Goal: Navigation & Orientation: Find specific page/section

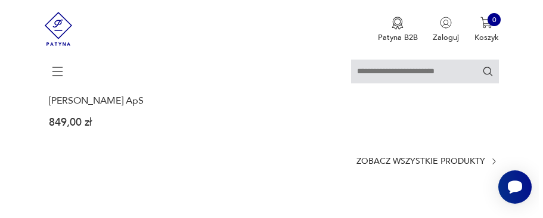
scroll to position [1200, 0]
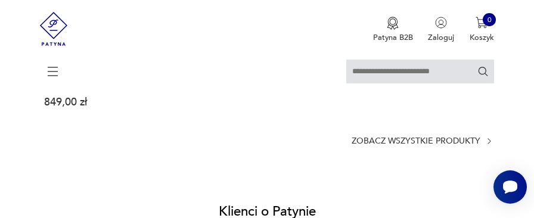
click at [61, 76] on icon at bounding box center [52, 69] width 41 height 13
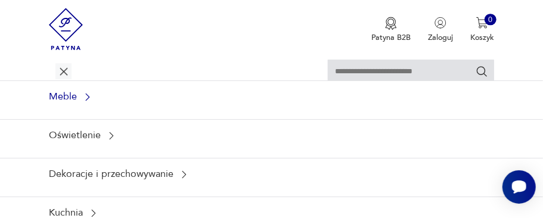
click at [251, 97] on div "Meble" at bounding box center [271, 96] width 543 height 33
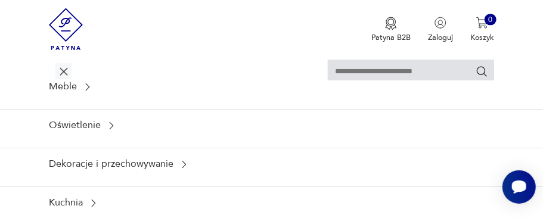
scroll to position [0, 0]
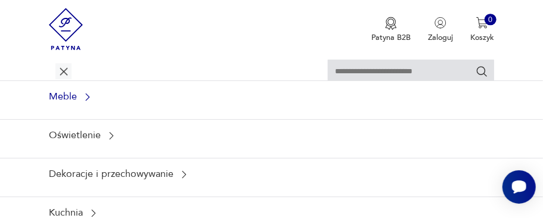
click at [243, 110] on div "Meble" at bounding box center [271, 96] width 543 height 33
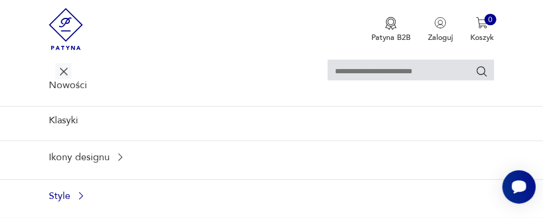
scroll to position [201, 0]
click at [257, 202] on div "Style" at bounding box center [271, 198] width 543 height 33
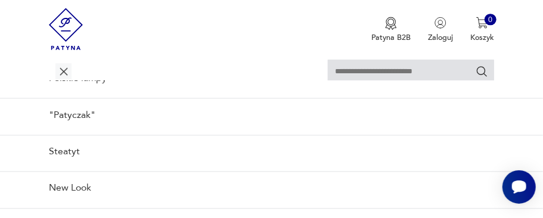
scroll to position [257, 0]
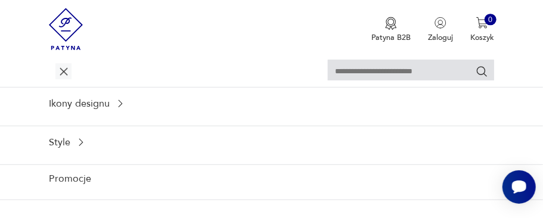
click at [74, 40] on img at bounding box center [66, 29] width 34 height 58
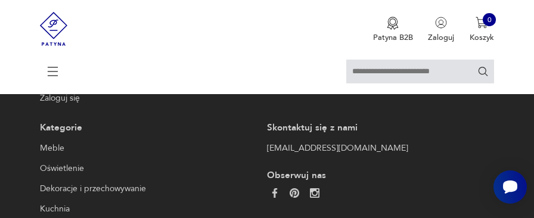
click at [62, 58] on img at bounding box center [53, 29] width 27 height 58
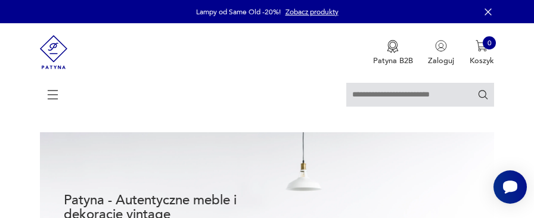
click at [65, 96] on icon at bounding box center [53, 95] width 42 height 42
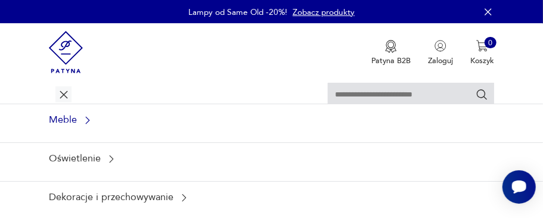
click at [74, 126] on div "Meble" at bounding box center [271, 120] width 543 height 33
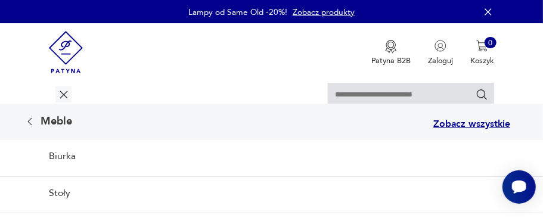
click at [442, 123] on p "Zobacz wszystkie" at bounding box center [471, 125] width 77 height 10
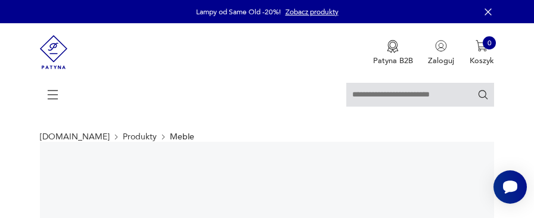
scroll to position [191, 0]
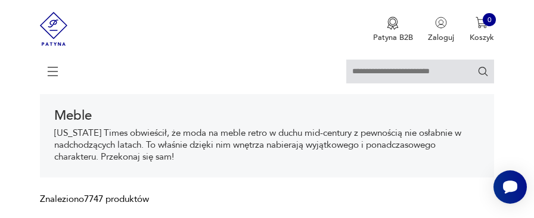
click at [0, 0] on p "Regały" at bounding box center [0, 0] width 0 height 0
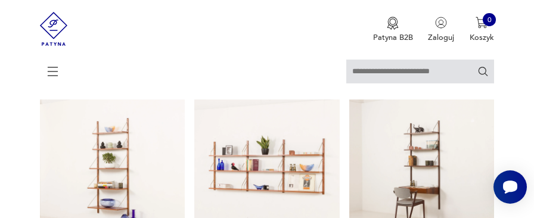
scroll to position [990, 0]
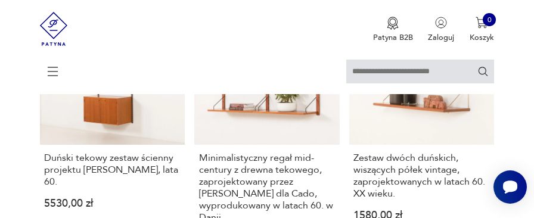
click at [0, 0] on div at bounding box center [0, 0] width 0 height 0
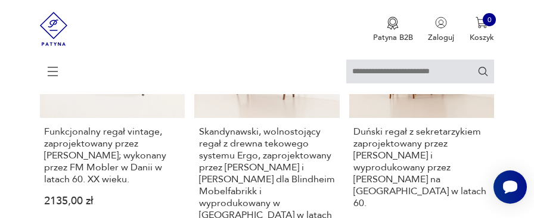
scroll to position [1777, 0]
